Goal: Task Accomplishment & Management: Complete application form

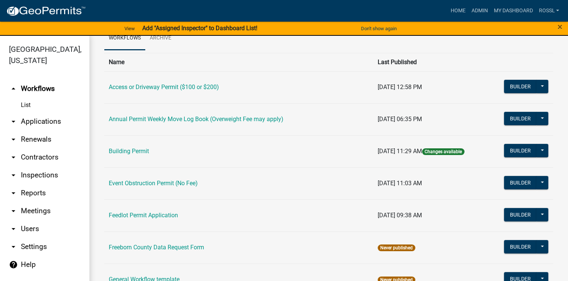
scroll to position [112, 0]
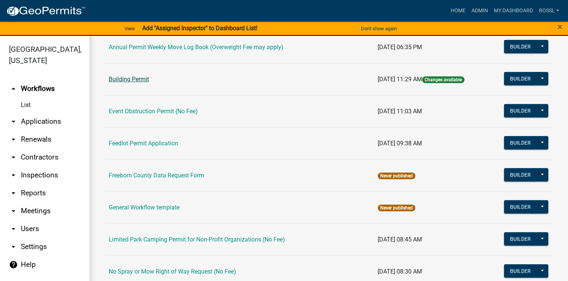
click at [119, 82] on link "Building Permit" at bounding box center [129, 79] width 40 height 7
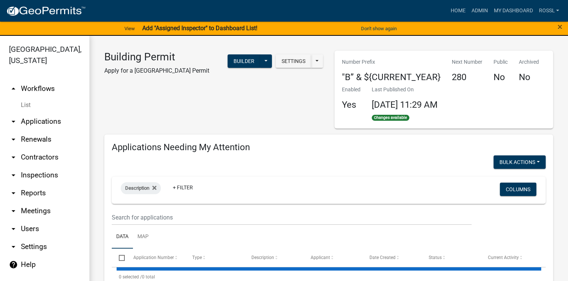
select select "2: 50"
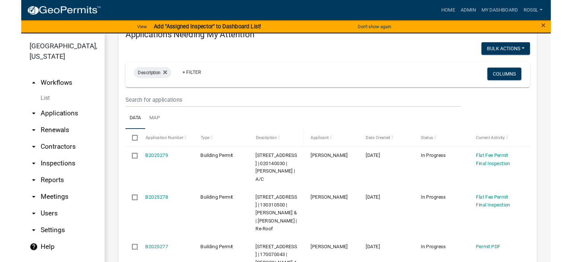
scroll to position [112, 0]
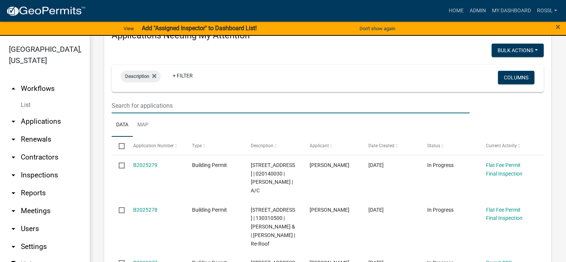
click at [124, 107] on input "text" at bounding box center [291, 105] width 358 height 15
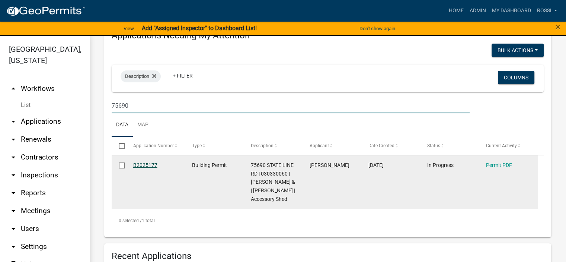
type input "75690"
click at [153, 165] on link "B2025177" at bounding box center [145, 165] width 24 height 6
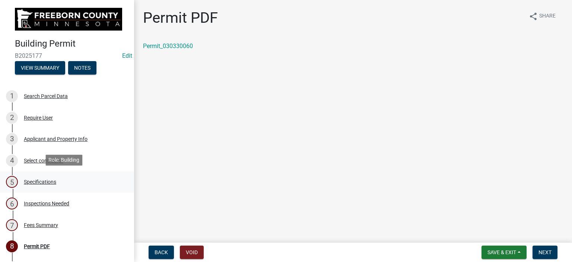
click at [43, 179] on div "Specifications" at bounding box center [40, 181] width 32 height 5
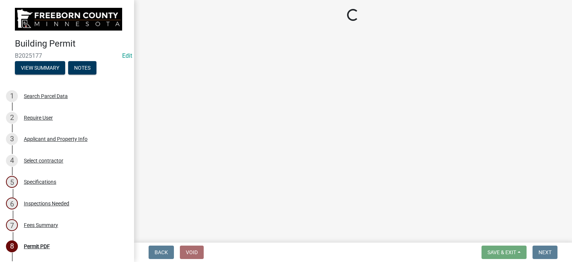
select select "cf5e982a-8fde-449d-bcd8-be8cdfb99374"
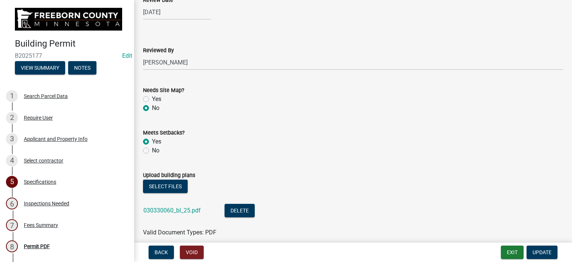
scroll to position [819, 0]
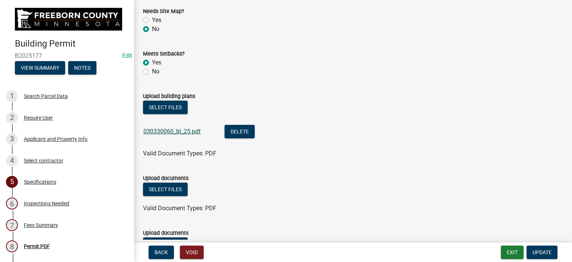
click at [158, 133] on link "030330060_bl_25.pdf" at bounding box center [171, 131] width 57 height 7
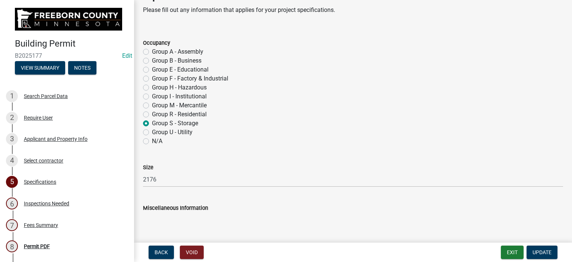
scroll to position [37, 0]
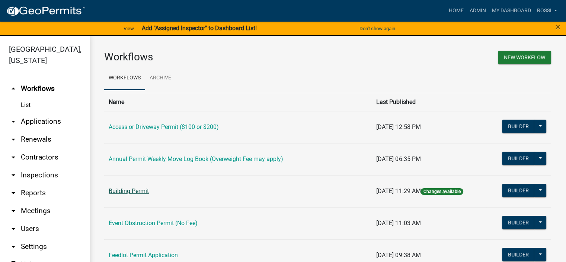
click at [127, 191] on link "Building Permit" at bounding box center [129, 190] width 40 height 7
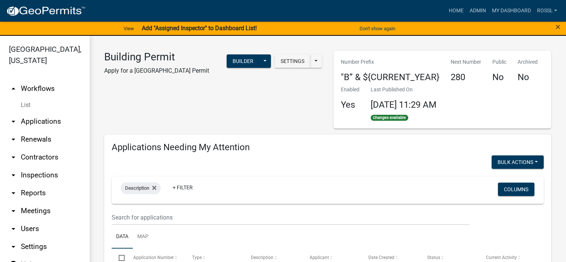
select select "2: 50"
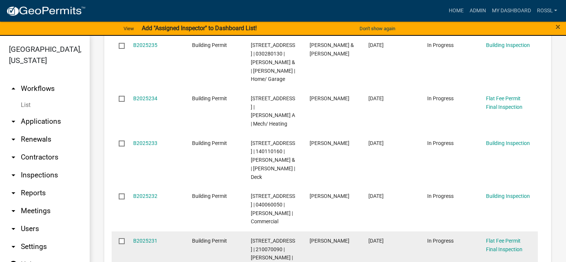
scroll to position [5695, 0]
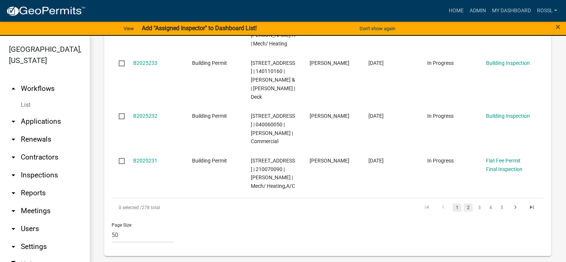
click at [464, 211] on link "2" at bounding box center [468, 207] width 9 height 8
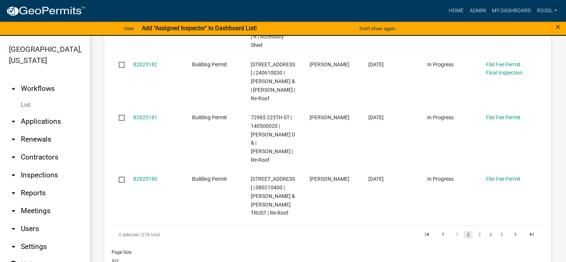
scroll to position [5872, 0]
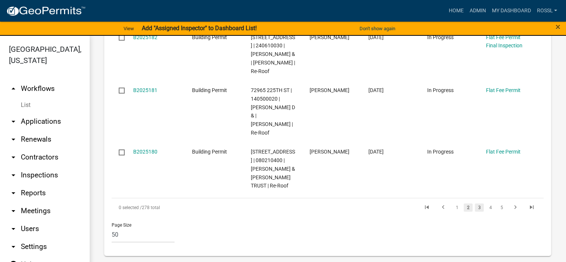
click at [476, 206] on link "3" at bounding box center [479, 207] width 9 height 8
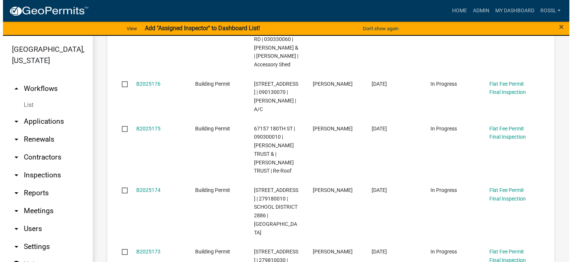
scroll to position [3170, 0]
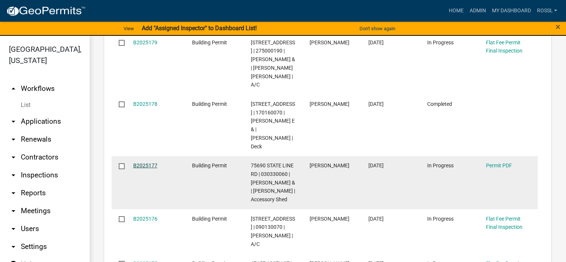
click at [143, 168] on link "B2025177" at bounding box center [145, 165] width 24 height 6
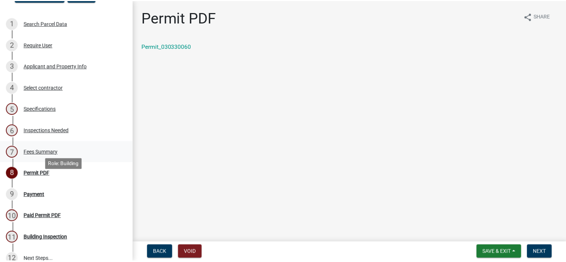
scroll to position [74, 0]
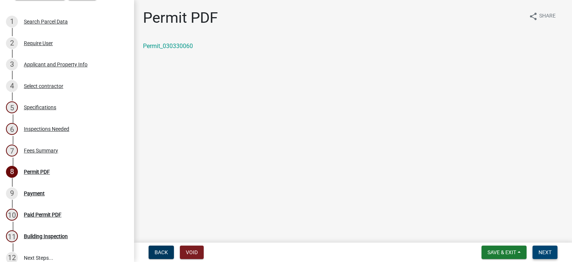
click at [537, 250] on button "Next" at bounding box center [544, 251] width 25 height 13
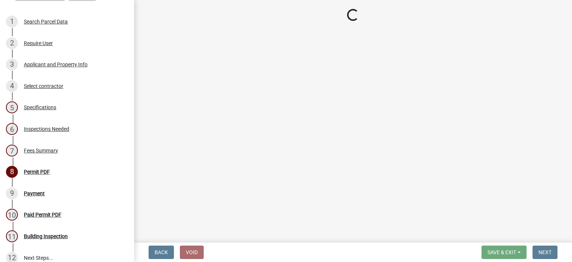
select select "3: 3"
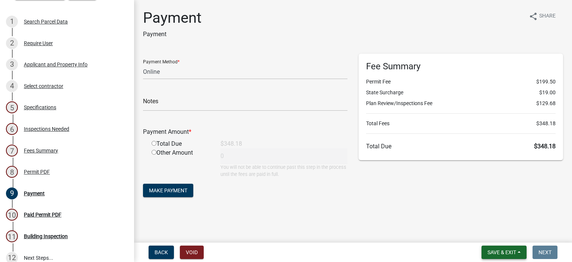
click at [487, 250] on span "Save & Exit" at bounding box center [501, 252] width 29 height 6
click at [487, 232] on button "Save & Exit" at bounding box center [497, 233] width 60 height 18
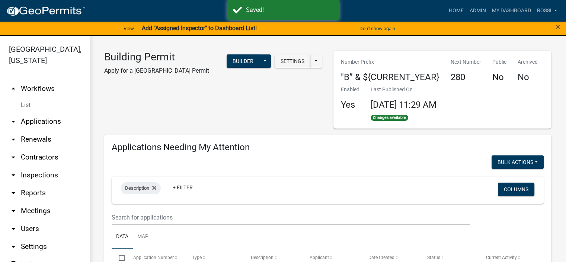
select select "2: 50"
